Goal: Information Seeking & Learning: Learn about a topic

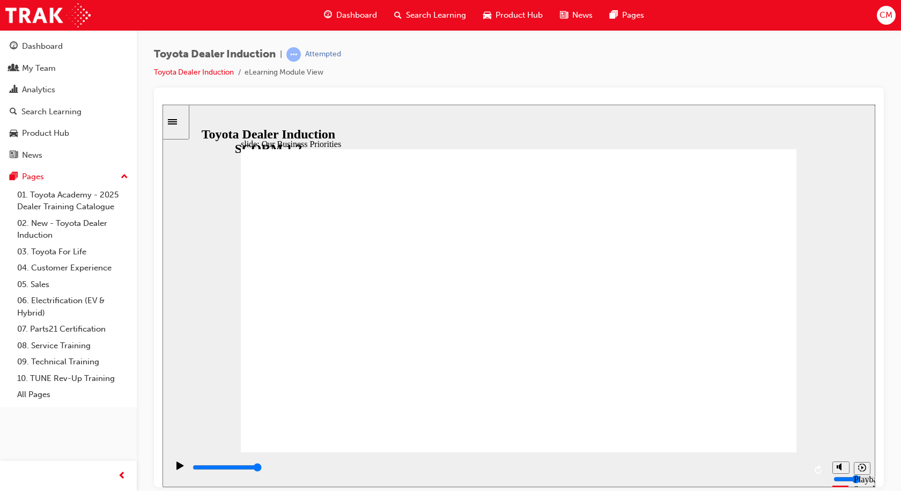
type input "5000"
type input "H"
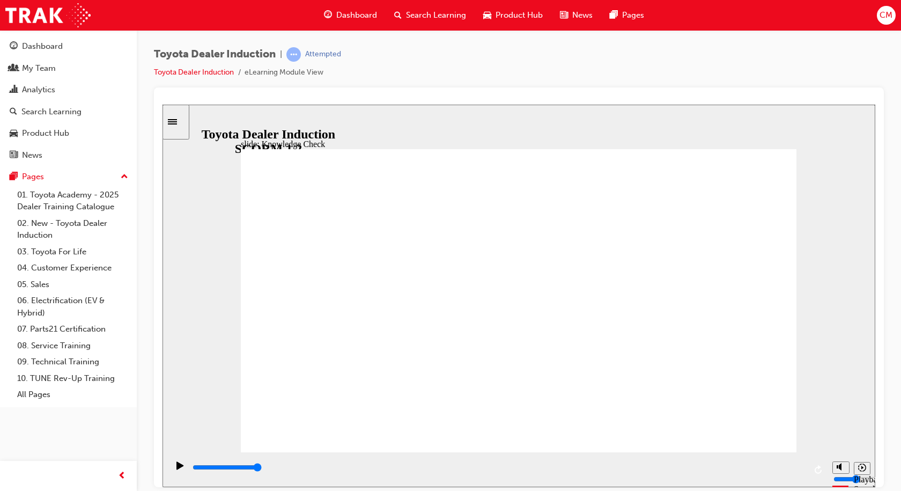
type input "H"
type input "HA"
type input "HAP"
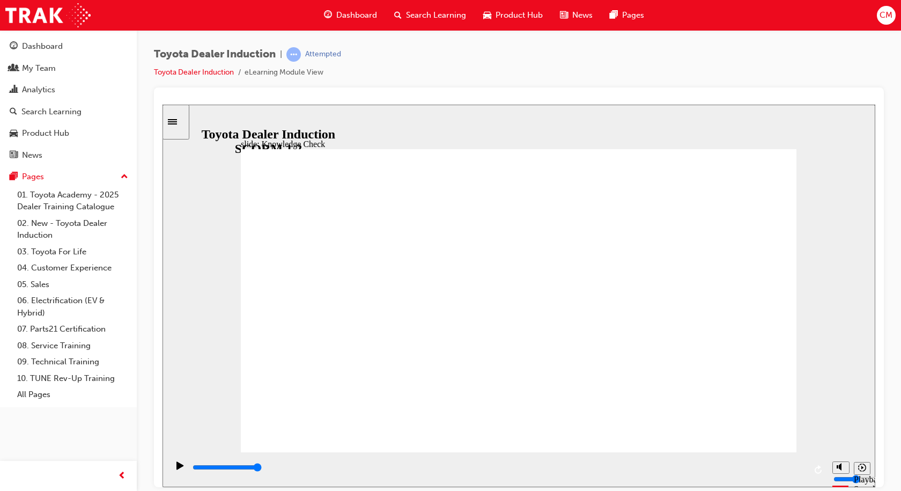
type input "HAPP"
type input "HAPPI"
type input "HAPPIN"
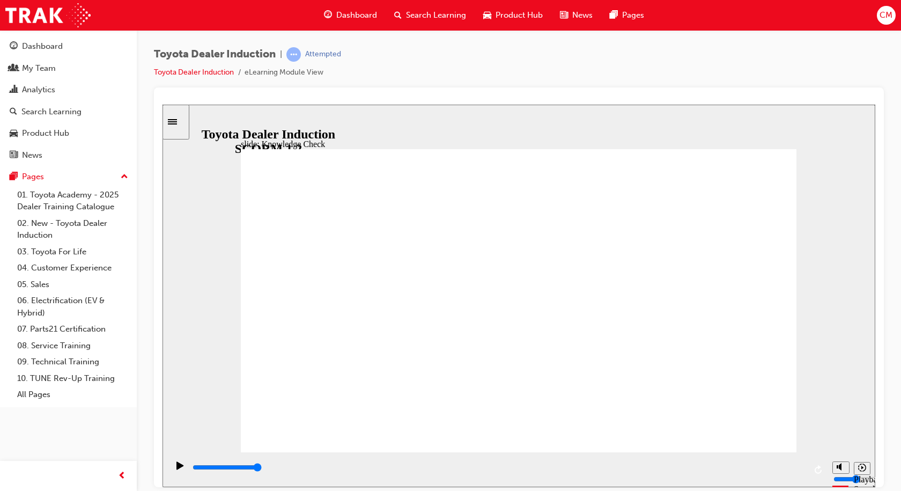
type input "HAPPIN"
type input "HAPPINE"
type input "HAPPINES"
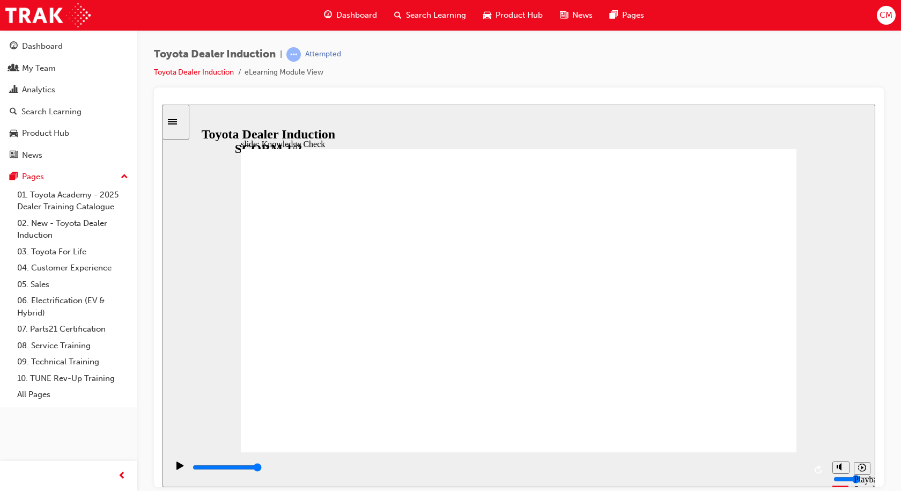
type input "HAPPINESS"
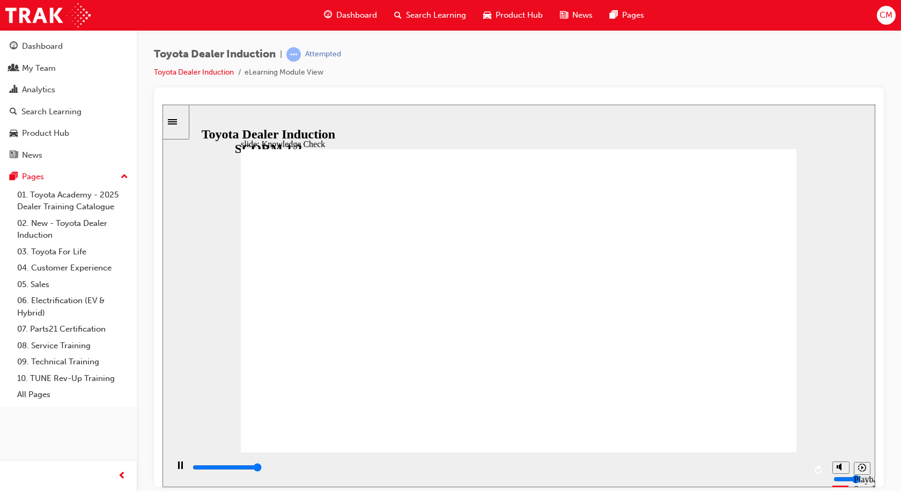
type input "5000"
type input "M"
type input "MO"
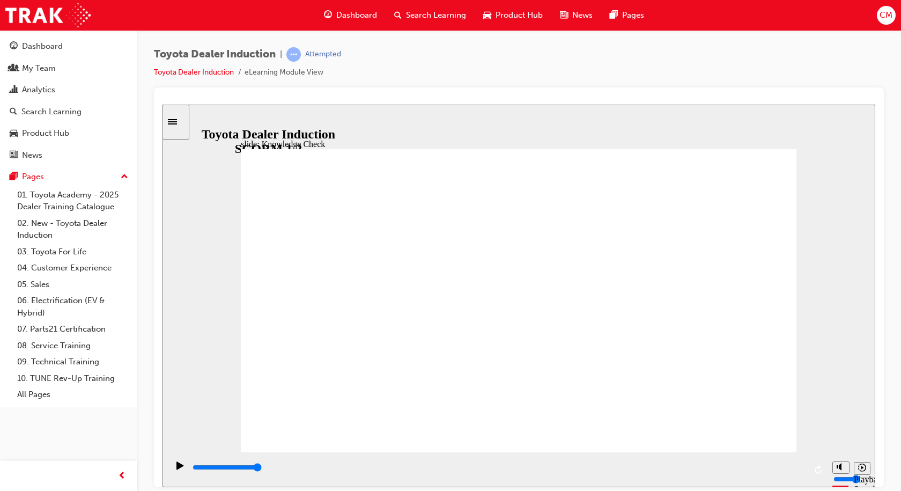
type input "MO"
type input "MOV"
type input "MOVE"
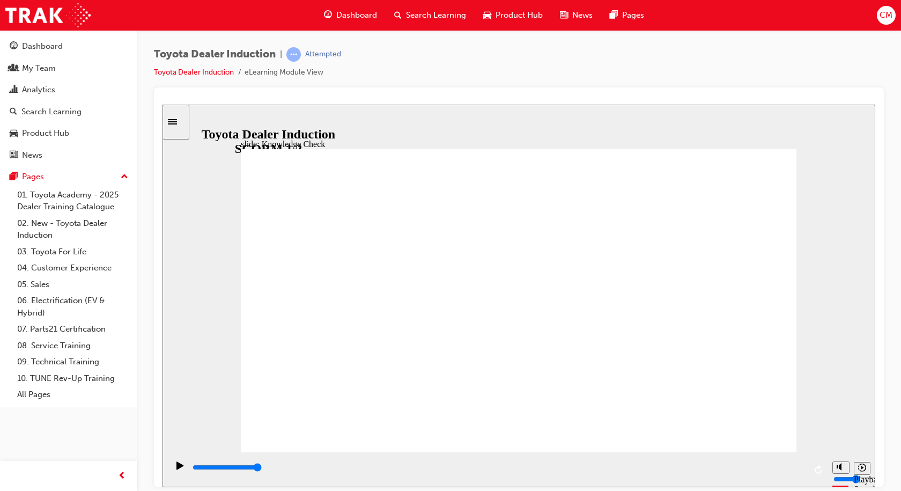
type input "MOVED"
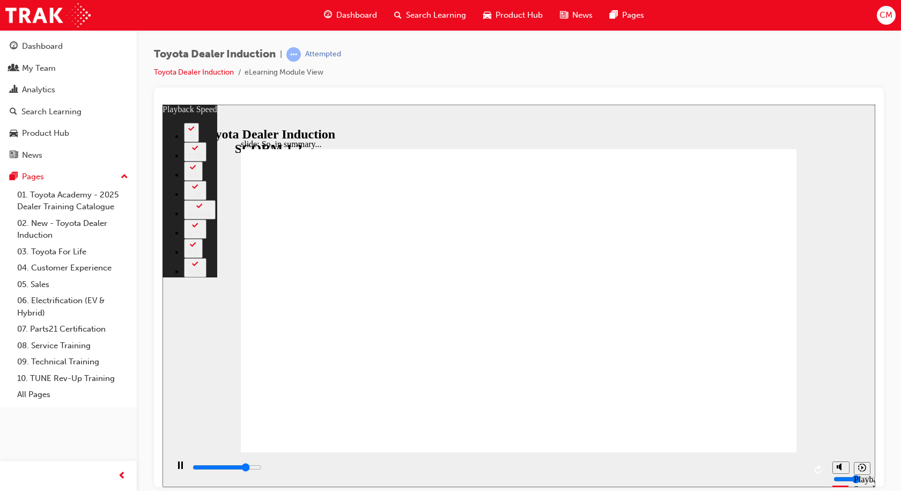
type input "5300"
type input "0"
type input "5600"
type input "1"
type input "5900"
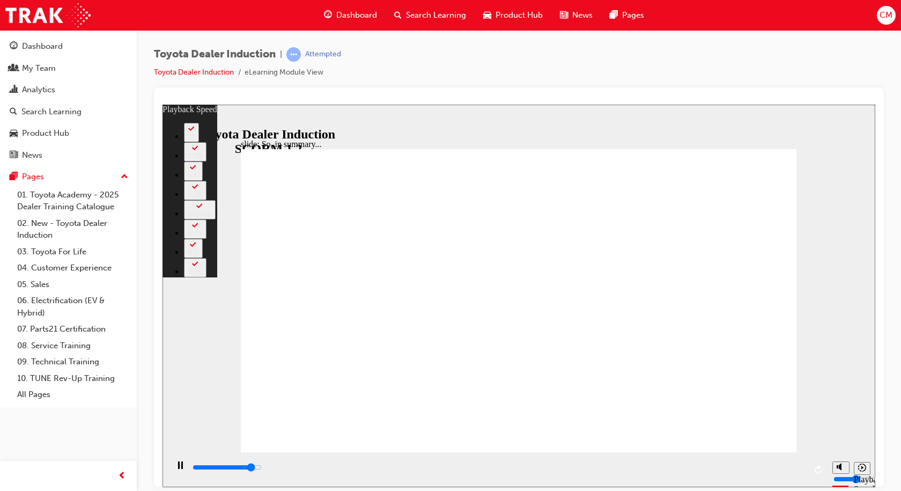
type input "1"
type input "6100"
type input "1"
type input "6400"
type input "1"
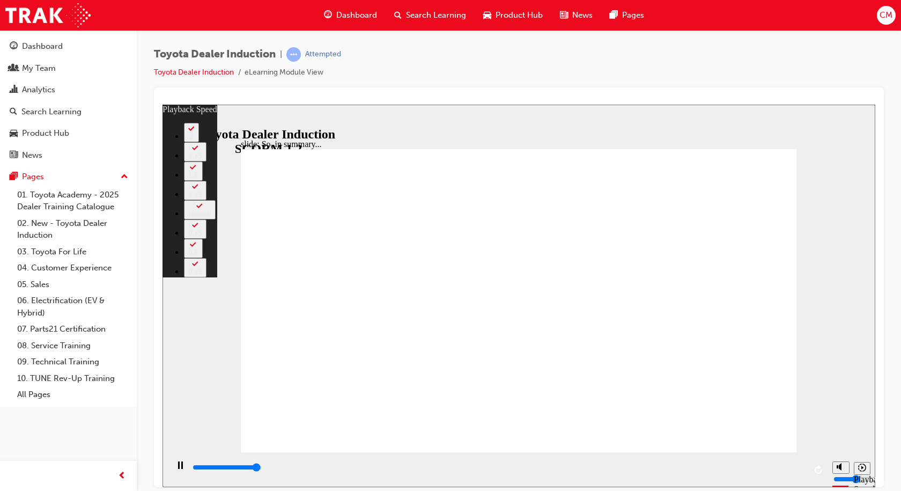
type input "6500"
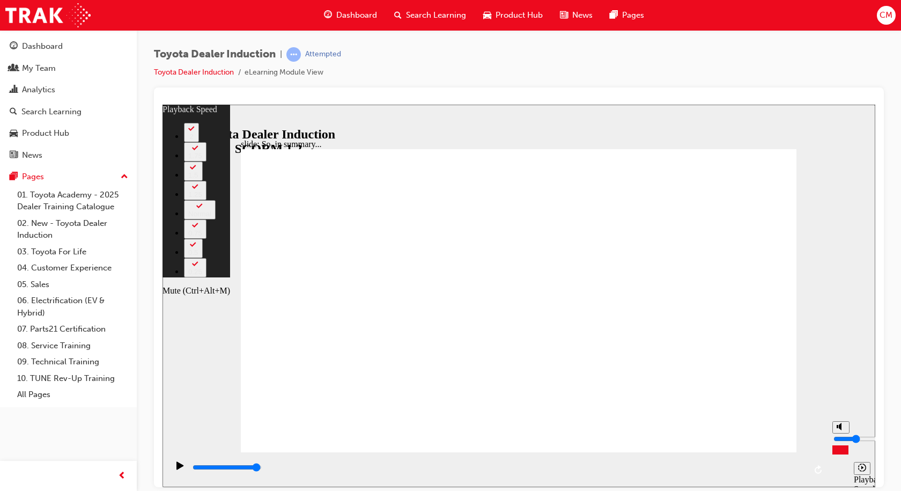
type input "20"
type input "2"
type input "20"
type input "2"
type input "21"
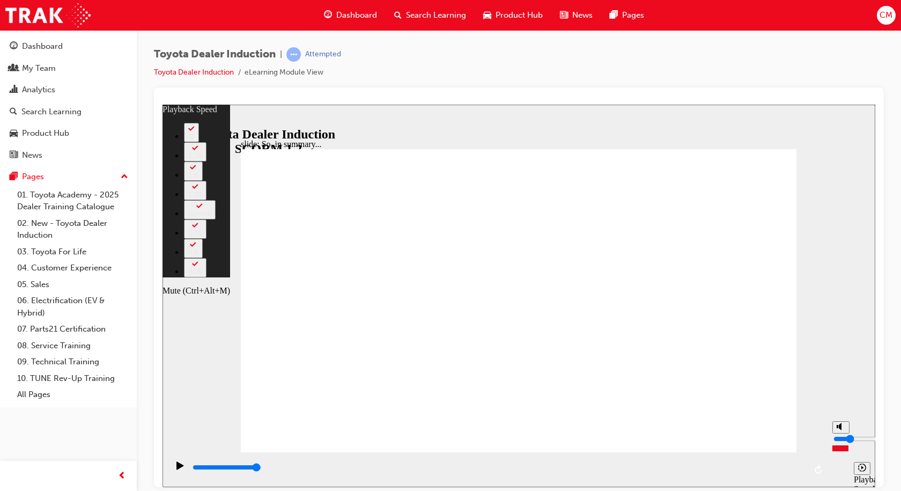
type input "1"
type input "21"
type input "1"
type input "23"
drag, startPoint x: 839, startPoint y: 441, endPoint x: 841, endPoint y: 447, distance: 6.8
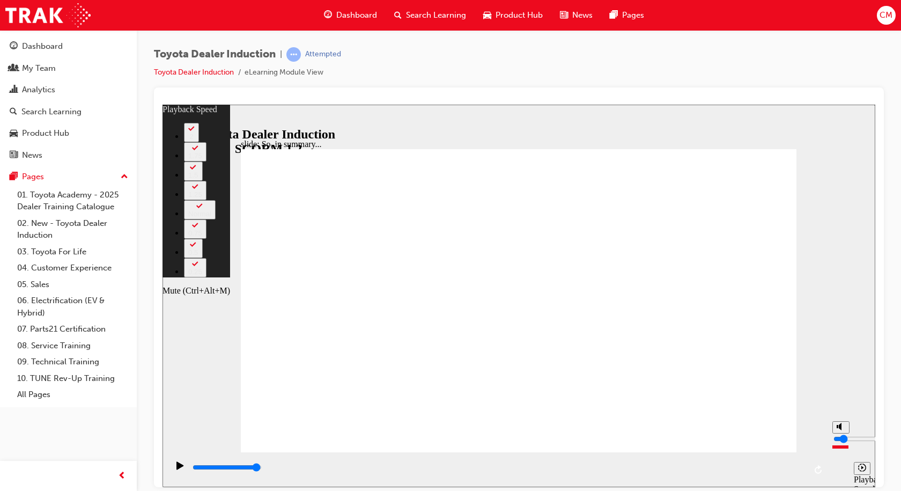
type input "1"
click at [841, 442] on input "volume" at bounding box center [867, 438] width 69 height 9
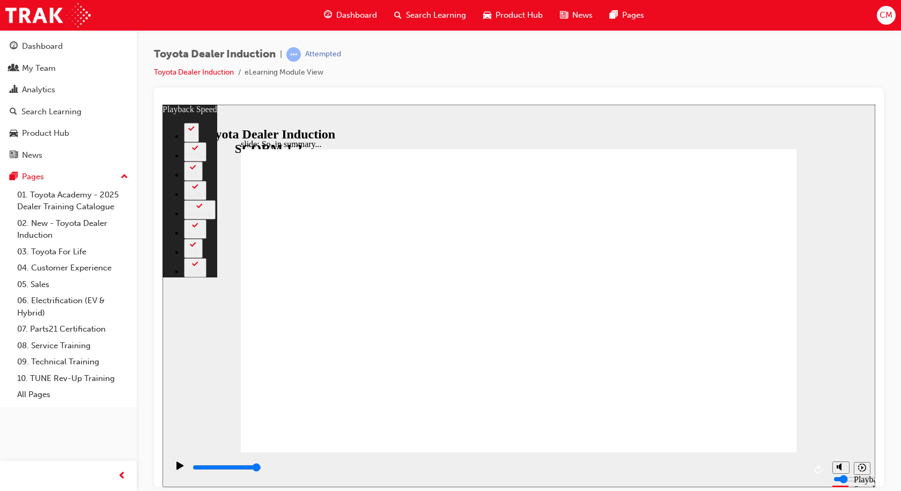
type input "128"
click at [172, 466] on div "Play (Ctrl+Alt+P)" at bounding box center [180, 470] width 18 height 18
type input "6500"
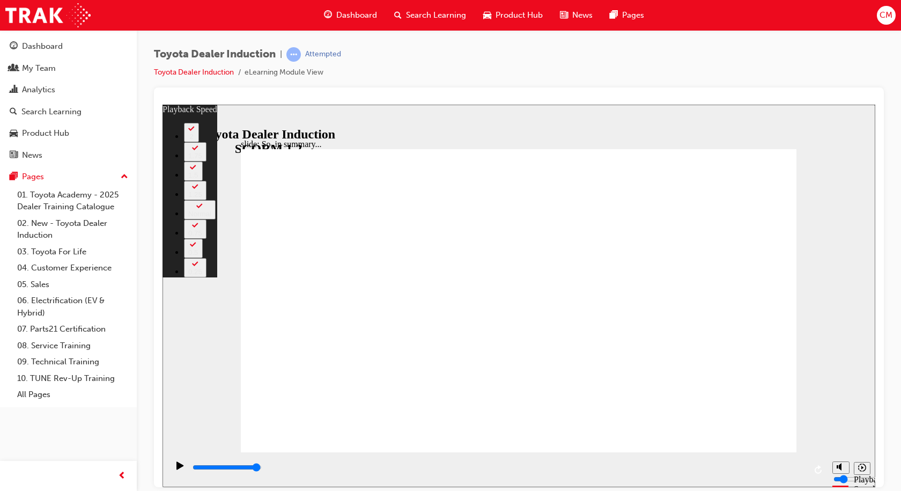
type input "128"
click at [178, 468] on icon "Play (Ctrl+Alt+P)" at bounding box center [179, 465] width 7 height 8
type input "6500"
type input "128"
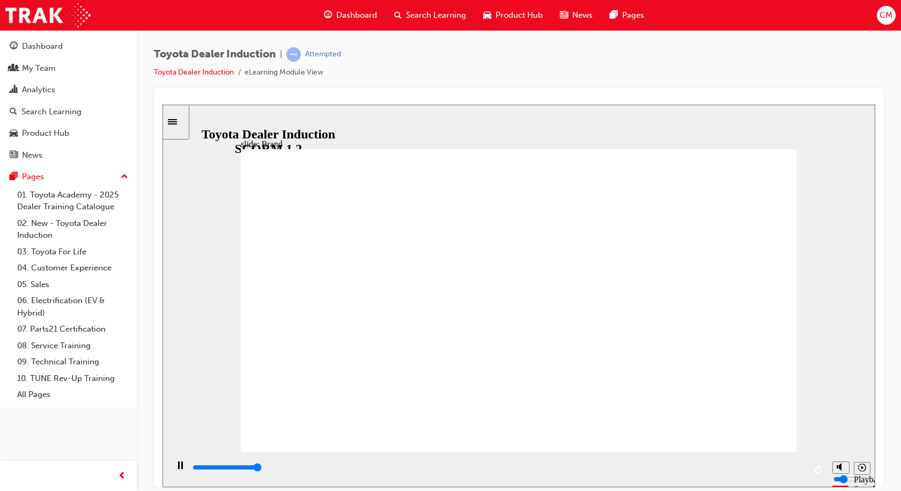
type input "3300"
